Goal: Information Seeking & Learning: Learn about a topic

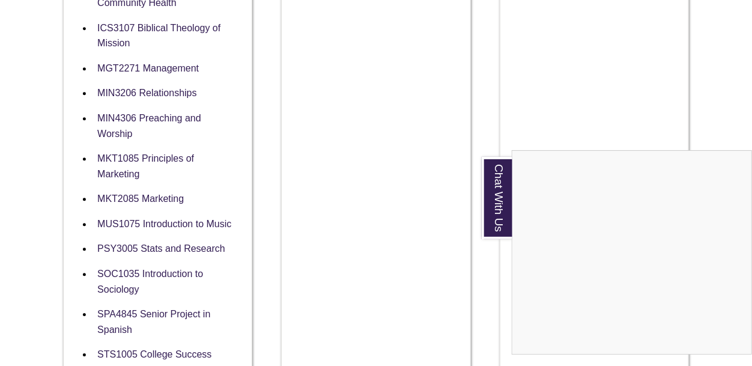
scroll to position [1302, 0]
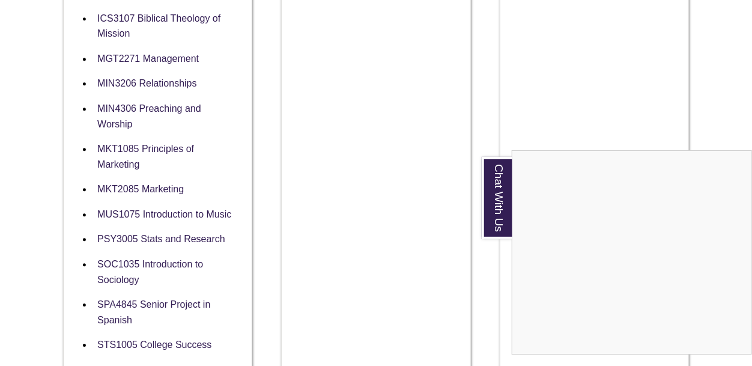
click at [146, 219] on div "Chat With Us" at bounding box center [376, 183] width 752 height 366
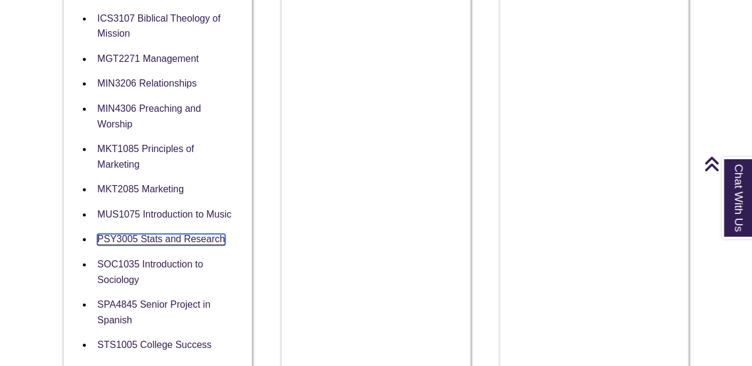
click at [176, 234] on link "PSY3005 Stats and Research" at bounding box center [161, 239] width 128 height 11
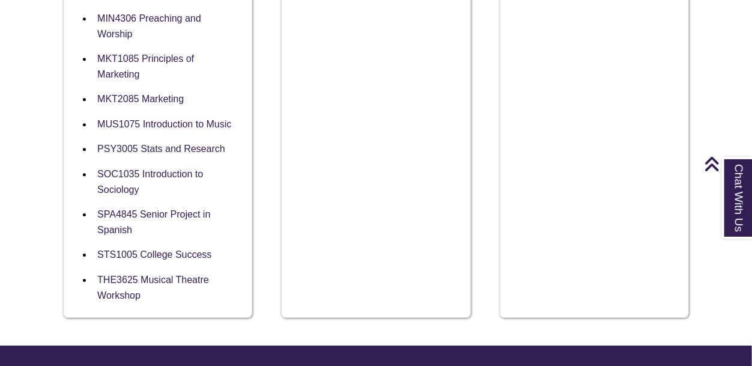
scroll to position [1416, 0]
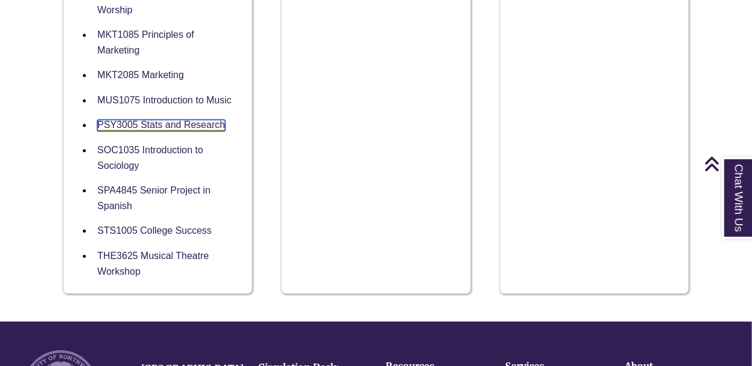
click at [140, 120] on link "PSY3005 Stats and Research" at bounding box center [161, 125] width 128 height 11
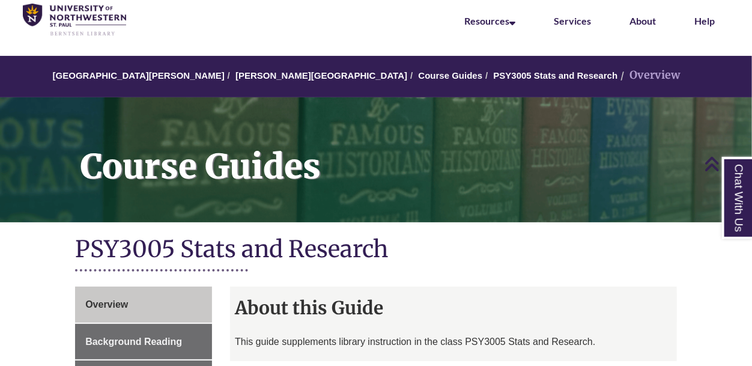
scroll to position [49, 0]
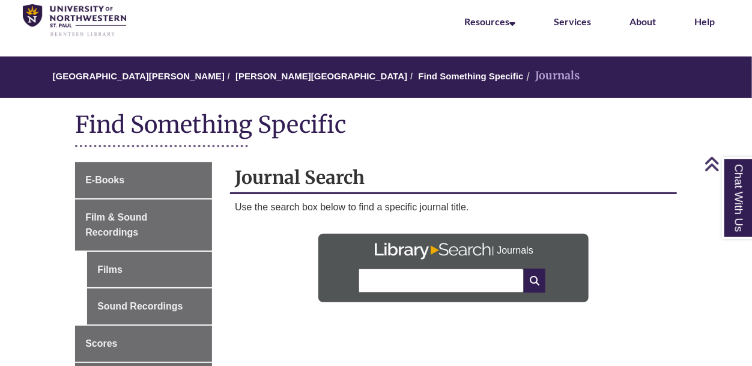
scroll to position [47, 0]
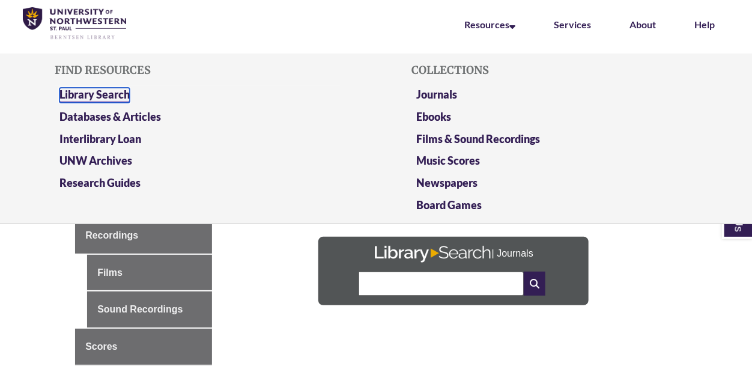
click at [117, 95] on link "Library Search" at bounding box center [94, 95] width 70 height 15
